Goal: Task Accomplishment & Management: Use online tool/utility

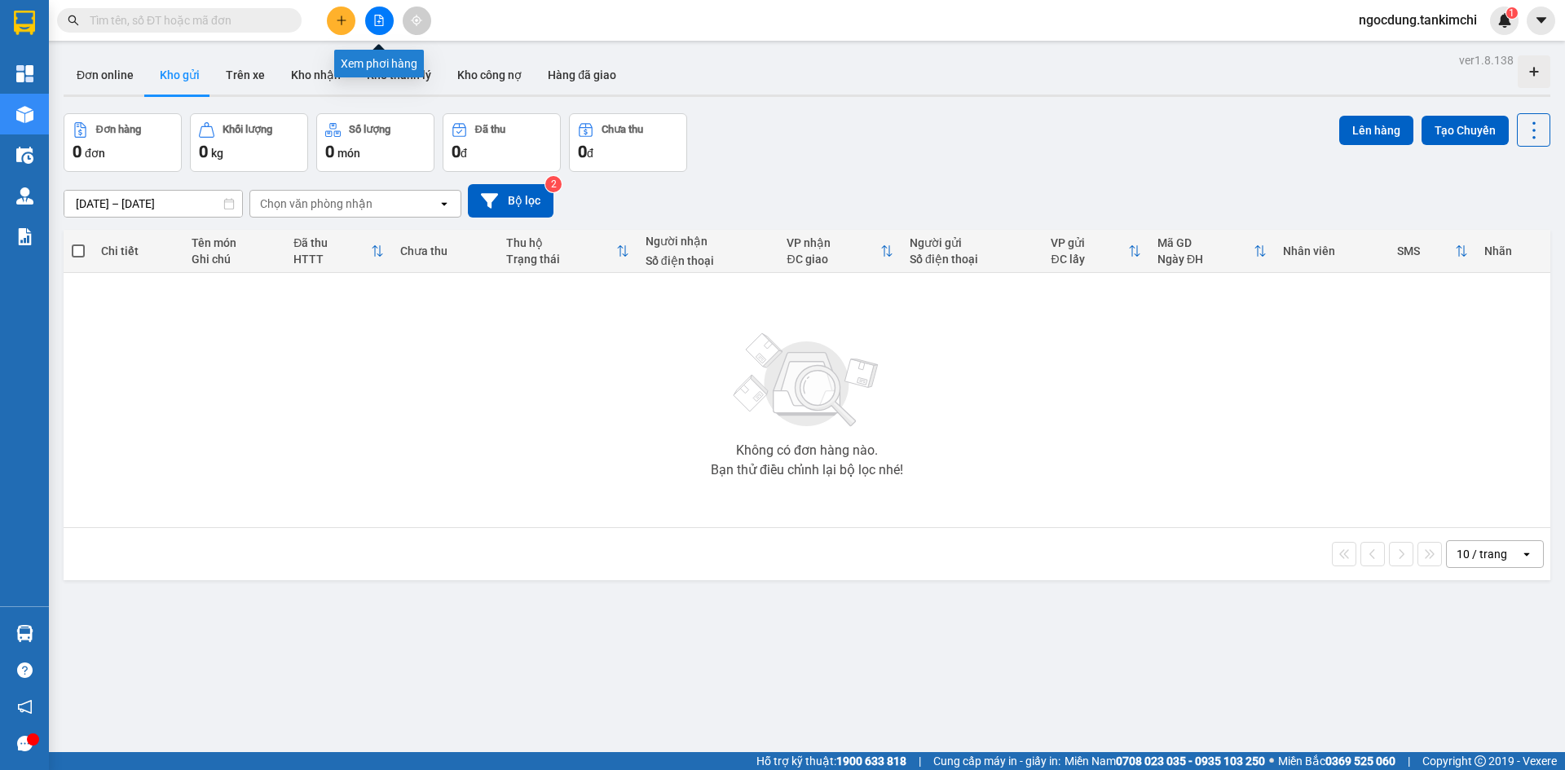
click at [378, 23] on icon "file-add" at bounding box center [378, 20] width 11 height 11
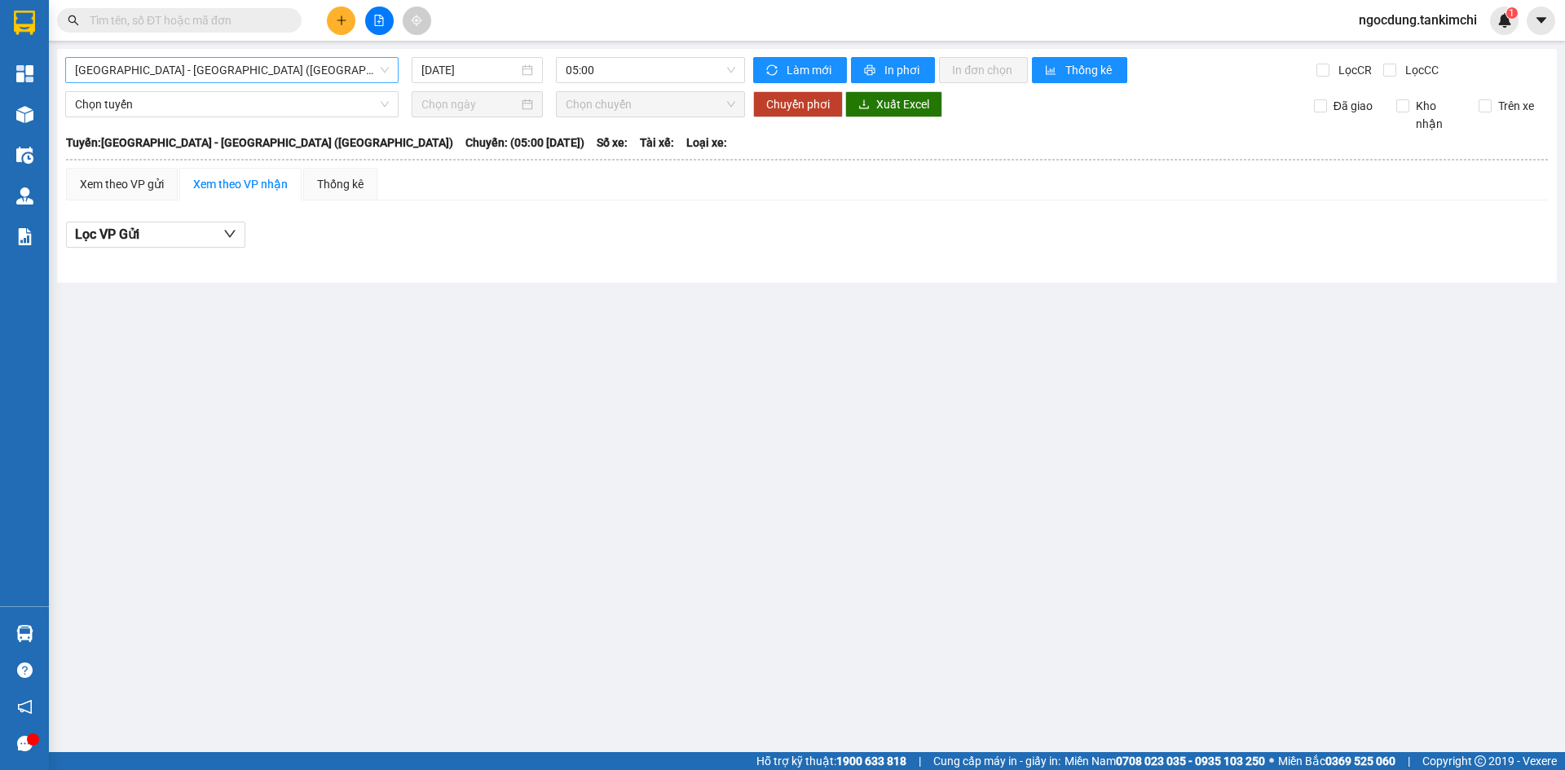
click at [219, 68] on span "Đà Nẵng - Hà Nội (Hàng)" at bounding box center [232, 70] width 314 height 24
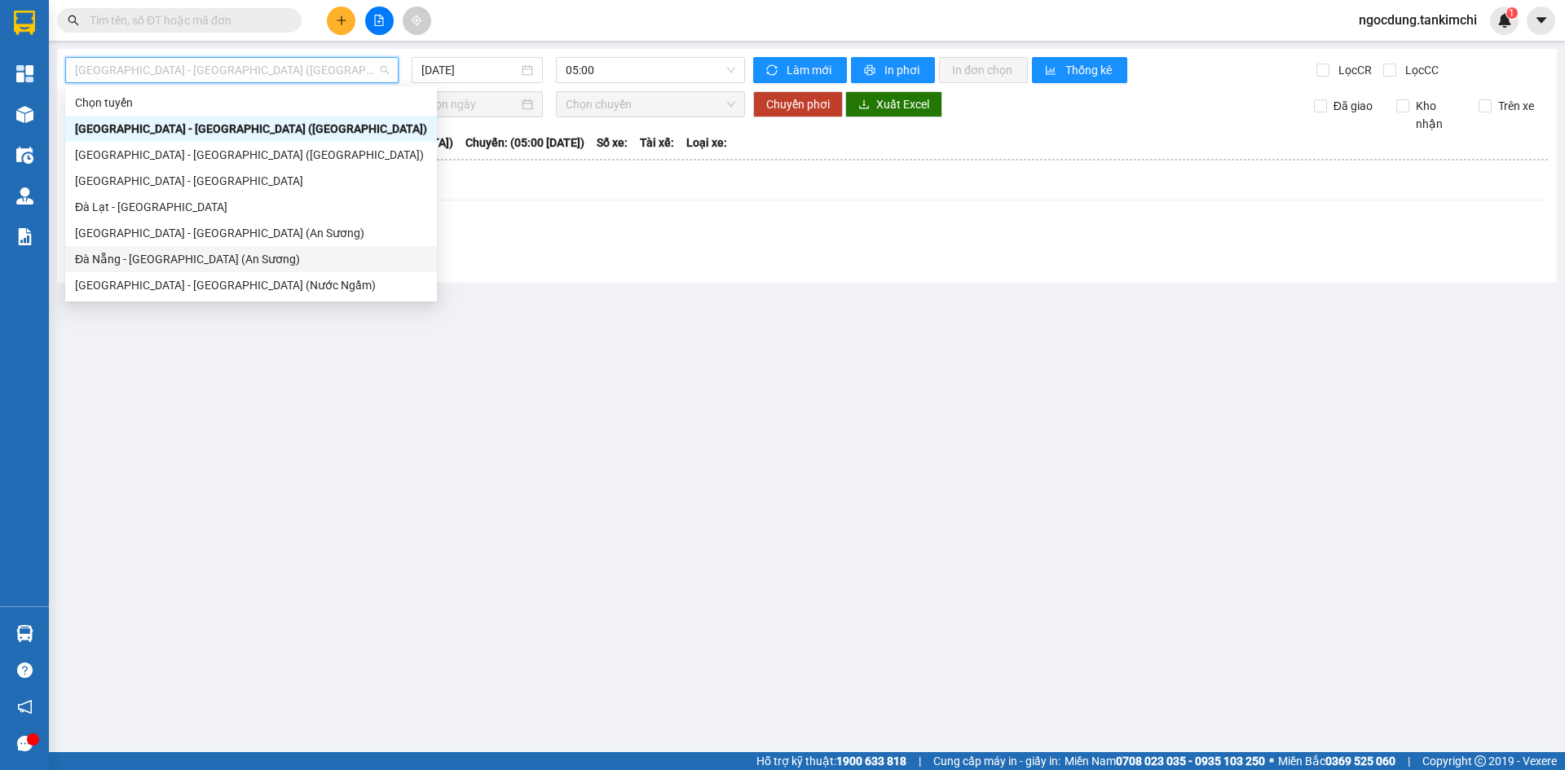
click at [203, 258] on div "Đà Nẵng - Sài Gòn (An Sương)" at bounding box center [251, 259] width 352 height 18
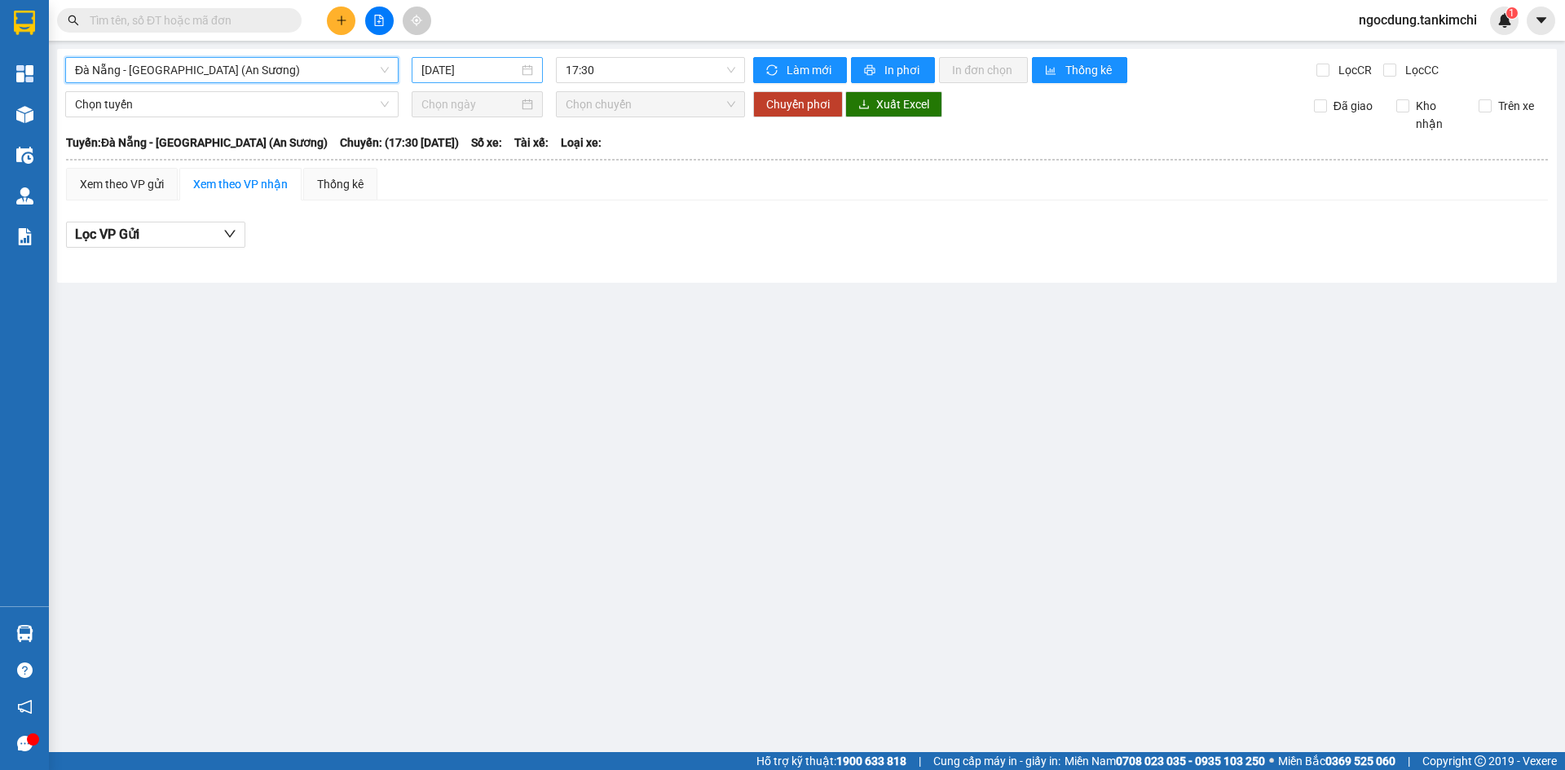
click at [506, 64] on input "15/08/2025" at bounding box center [470, 70] width 97 height 18
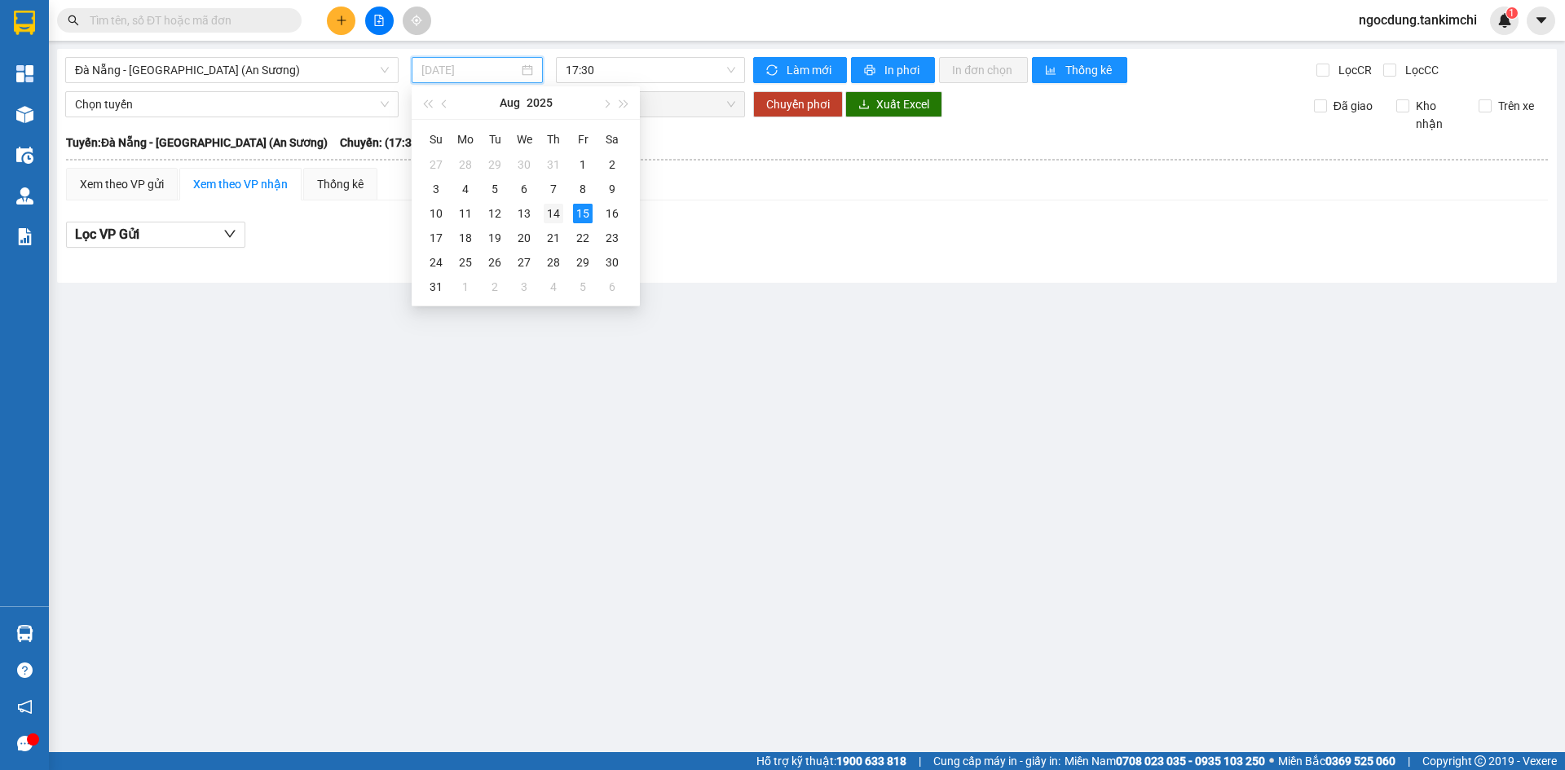
click at [550, 216] on div "14" at bounding box center [554, 214] width 20 height 20
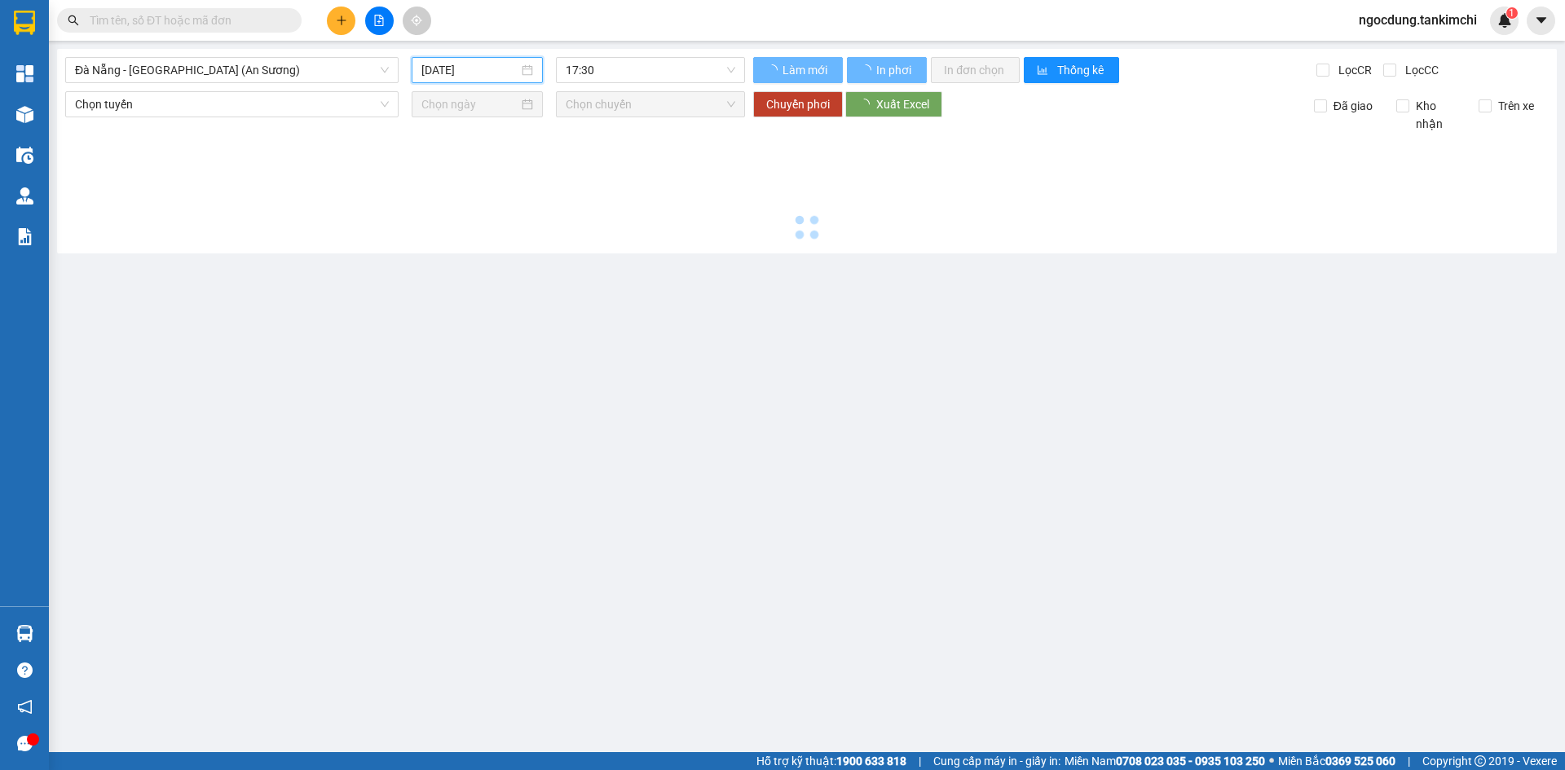
type input "14/08/2025"
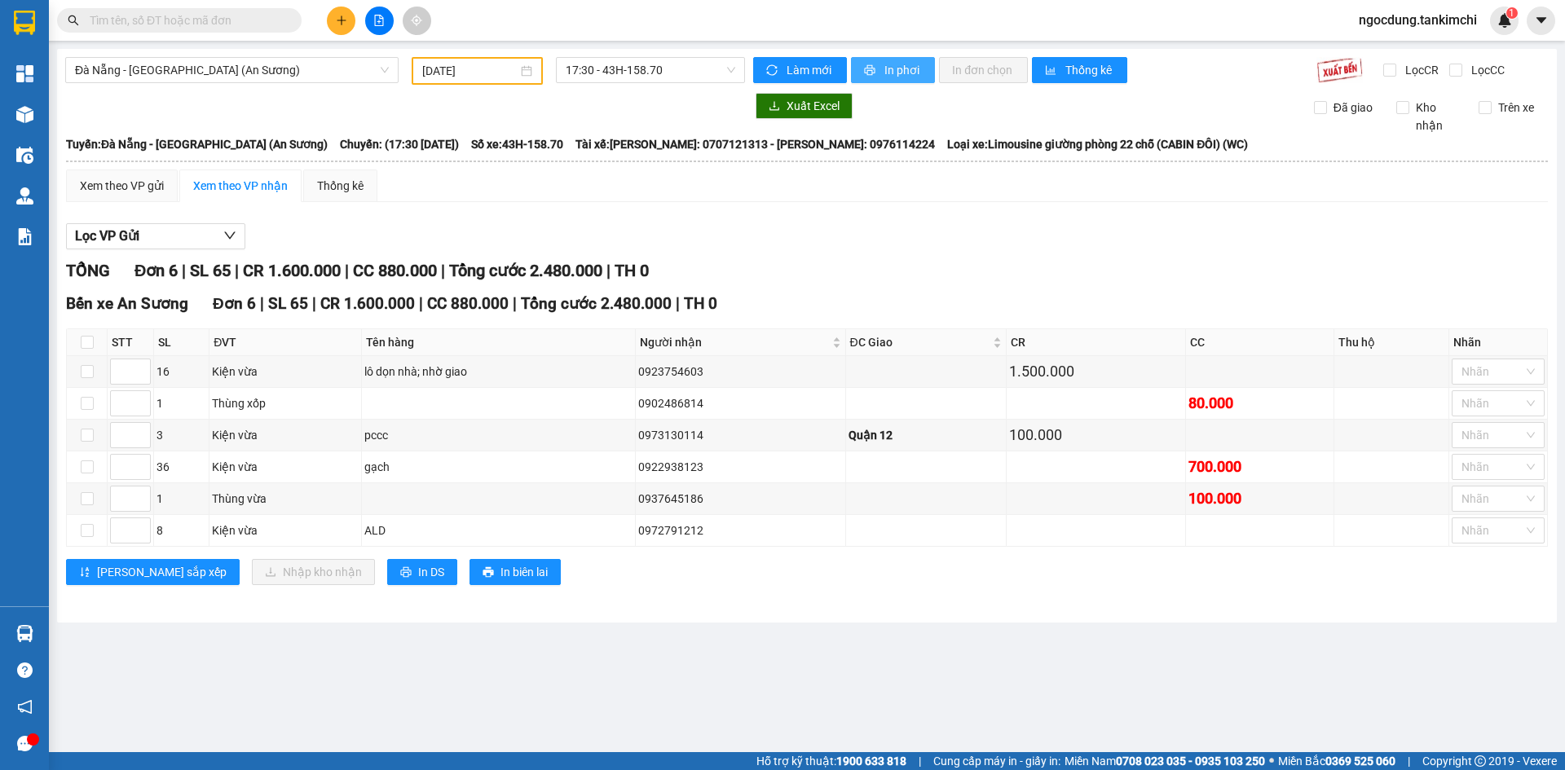
click at [908, 68] on span "In phơi" at bounding box center [904, 70] width 38 height 18
